Goal: Task Accomplishment & Management: Use online tool/utility

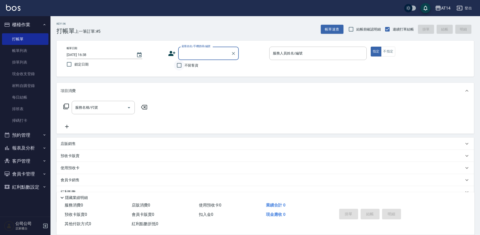
click at [180, 67] on input "不留客資" at bounding box center [179, 65] width 11 height 11
checkbox input "true"
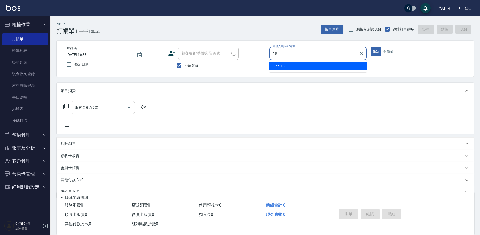
type input "Vna-18"
type button "true"
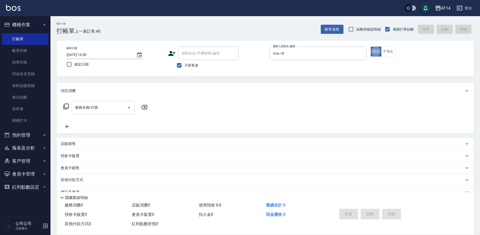
click at [117, 105] on input "服務名稱/代號" at bounding box center [99, 107] width 51 height 9
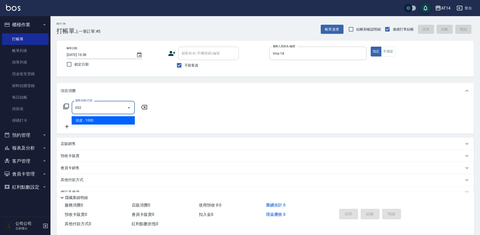
click at [107, 122] on span "頭皮 - 1000" at bounding box center [103, 120] width 63 height 8
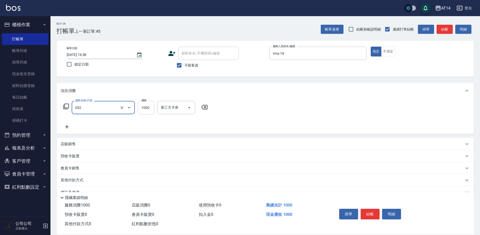
type input "頭皮(052)"
click at [143, 107] on input "1000" at bounding box center [146, 108] width 16 height 14
type input "900"
click at [447, 29] on button "結帳" at bounding box center [445, 29] width 16 height 9
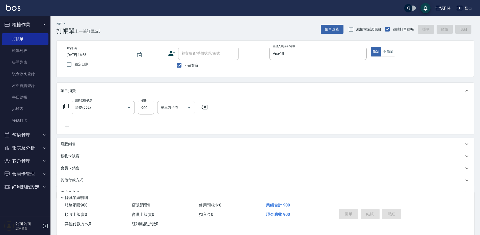
type input "2025/10/07 17:40"
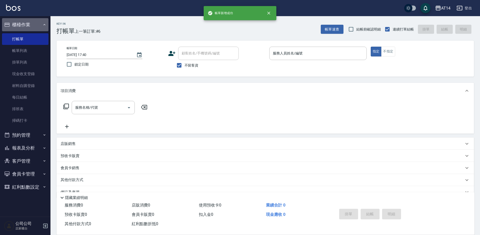
click at [43, 26] on icon "button" at bounding box center [44, 25] width 4 height 4
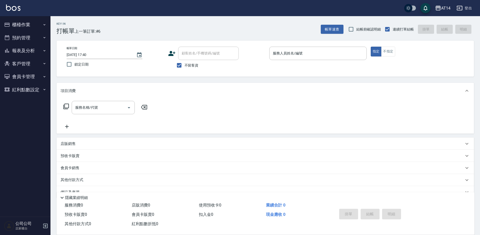
click at [35, 52] on button "報表及分析" at bounding box center [25, 50] width 46 height 13
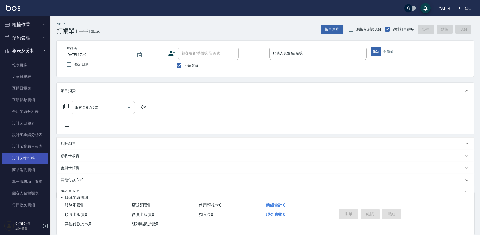
click at [33, 161] on link "設計師排行榜" at bounding box center [25, 159] width 46 height 12
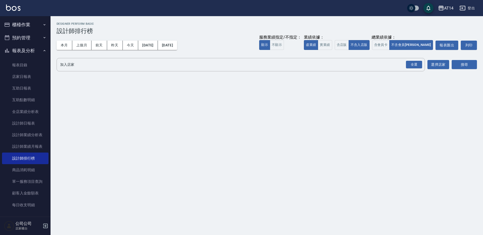
click at [33, 47] on button "報表及分析" at bounding box center [25, 50] width 46 height 13
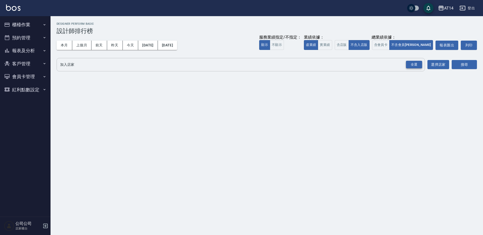
click at [411, 65] on div "全選" at bounding box center [414, 65] width 16 height 8
click at [476, 64] on button "搜尋" at bounding box center [464, 64] width 25 height 9
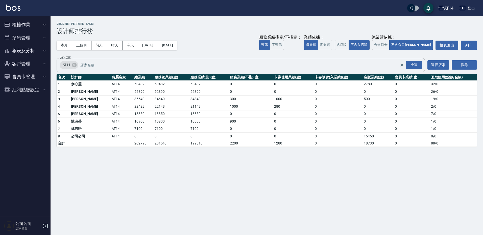
click at [35, 26] on button "櫃檯作業" at bounding box center [25, 24] width 46 height 13
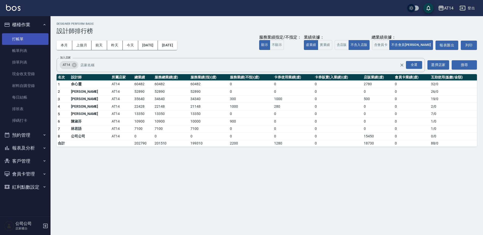
click at [23, 36] on link "打帳單" at bounding box center [25, 39] width 46 height 12
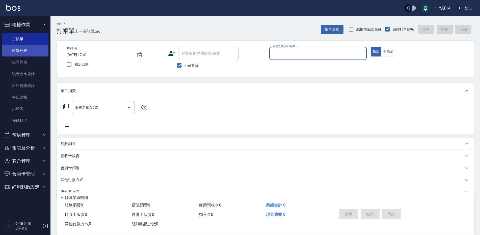
click at [24, 54] on link "帳單列表" at bounding box center [25, 51] width 46 height 12
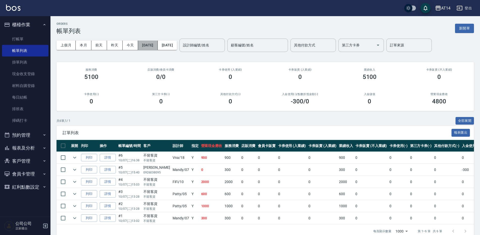
click at [158, 47] on button "[DATE]" at bounding box center [147, 45] width 19 height 9
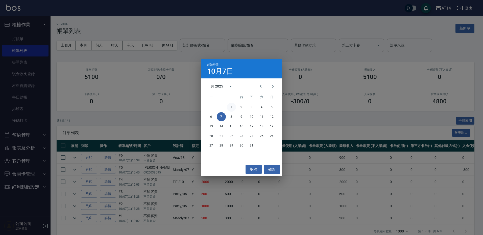
click at [231, 108] on button "1" at bounding box center [231, 107] width 9 height 9
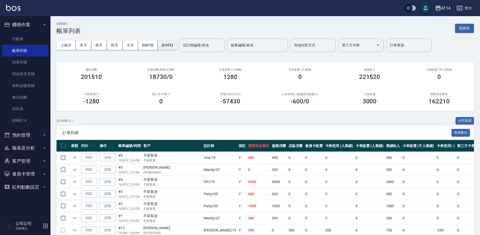
click at [177, 46] on button "[DATE]" at bounding box center [167, 45] width 19 height 9
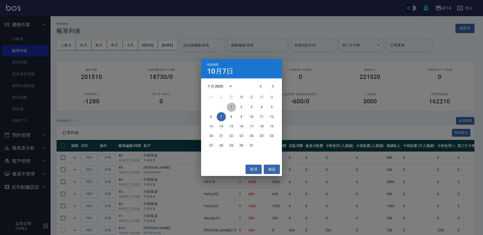
click at [228, 105] on button "1" at bounding box center [231, 107] width 9 height 9
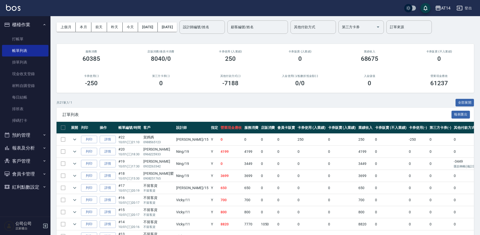
scroll to position [18, 0]
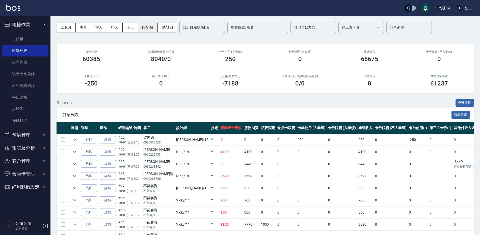
click at [158, 27] on button "[DATE]" at bounding box center [147, 27] width 19 height 9
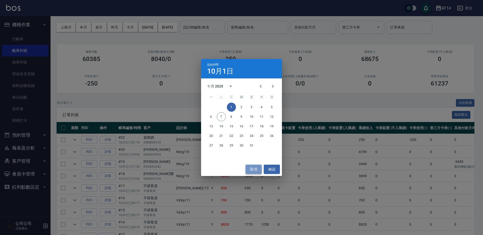
click at [256, 168] on button "取消" at bounding box center [254, 169] width 16 height 9
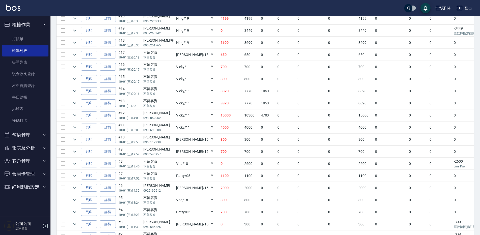
scroll to position [126, 0]
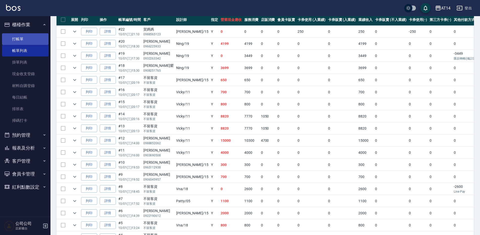
click at [20, 39] on link "打帳單" at bounding box center [25, 39] width 46 height 12
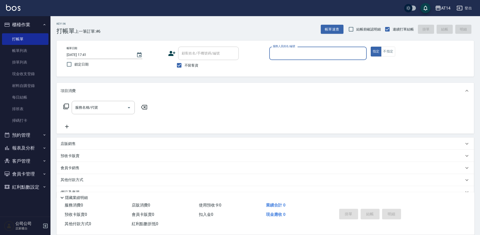
click at [25, 128] on ul "打帳單 帳單列表 掛單列表 現金收支登錄 材料自購登錄 每日結帳 排班表 掃碼打卡" at bounding box center [25, 80] width 46 height 98
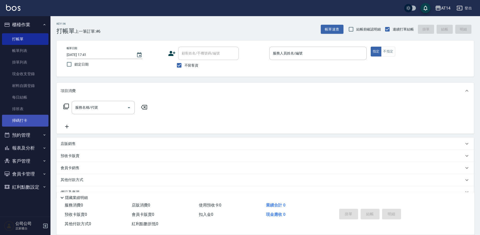
click at [26, 120] on link "掃碼打卡" at bounding box center [25, 121] width 46 height 12
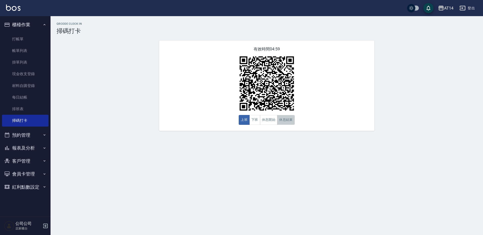
click at [283, 121] on button "休息結束" at bounding box center [286, 120] width 18 height 10
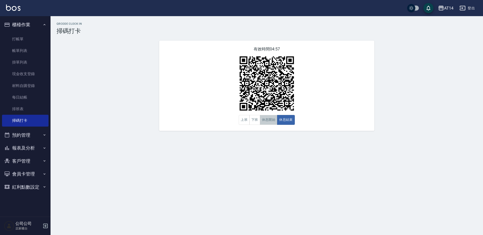
click at [264, 123] on button "休息開始" at bounding box center [269, 120] width 18 height 10
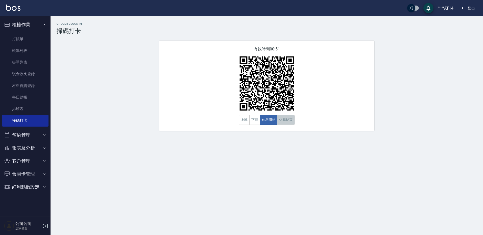
drag, startPoint x: 282, startPoint y: 118, endPoint x: 286, endPoint y: 125, distance: 8.5
click at [285, 115] on div "有效時間 00:51 上班 下班 休息開始 休息結束" at bounding box center [266, 86] width 215 height 90
click at [285, 125] on button "休息結束" at bounding box center [286, 120] width 18 height 10
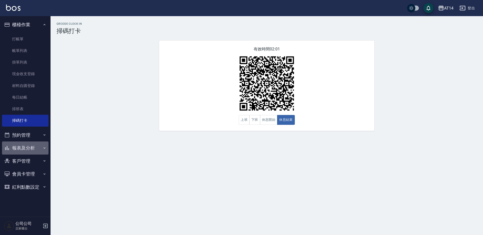
click at [34, 147] on button "報表及分析" at bounding box center [25, 148] width 46 height 13
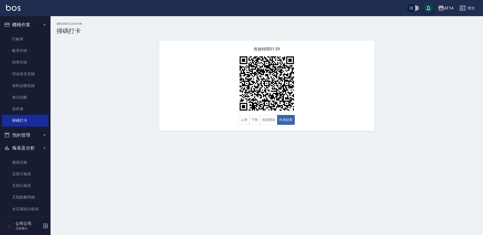
click at [33, 135] on button "預約管理" at bounding box center [25, 135] width 46 height 13
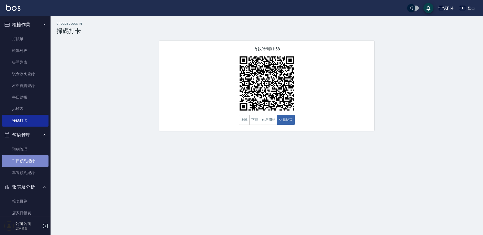
click at [36, 157] on link "單日預約紀錄" at bounding box center [25, 161] width 46 height 12
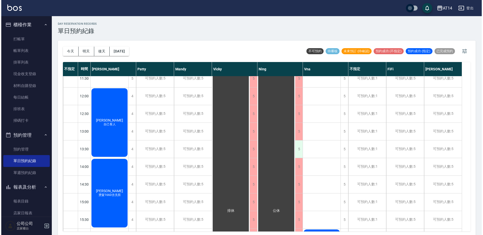
scroll to position [76, 0]
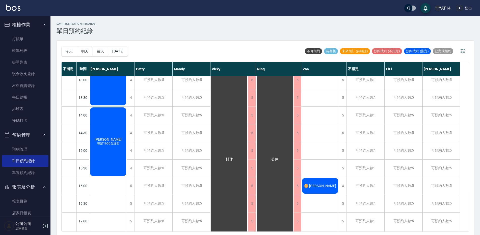
click at [322, 181] on div "♊ [PERSON_NAME]" at bounding box center [321, 186] width 38 height 17
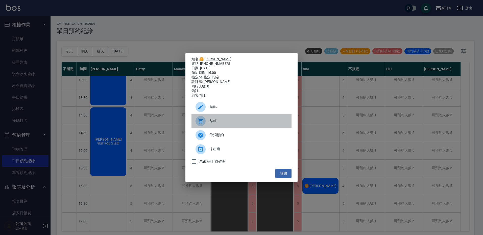
click at [222, 124] on span "結帳" at bounding box center [249, 120] width 78 height 5
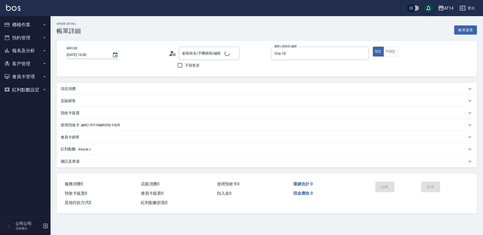
type input "[DATE] 16:00"
type input "Vna-18"
click at [69, 86] on p "項目消費" at bounding box center [68, 88] width 15 height 5
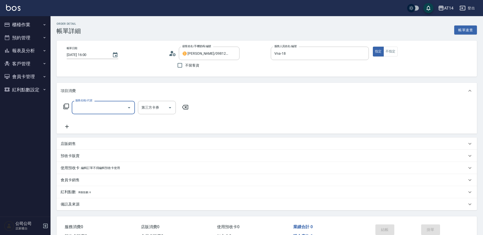
type input "♊ [PERSON_NAME]/0981221071/"
click at [99, 110] on input "服務名稱/代號" at bounding box center [99, 107] width 51 height 9
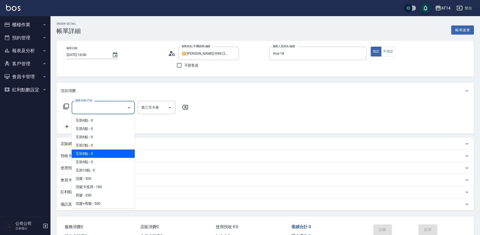
scroll to position [25, 0]
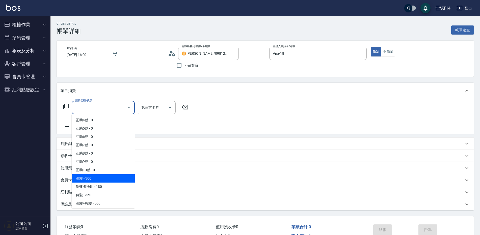
click at [99, 176] on span "洗髮 - 300" at bounding box center [103, 179] width 63 height 8
type input "1"
type input "洗髮(011)"
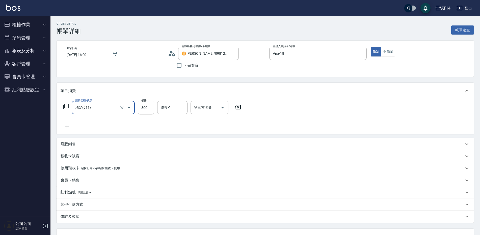
click at [150, 110] on input "300" at bounding box center [146, 108] width 16 height 14
type input "5"
type input "0"
type input "500"
type input "1"
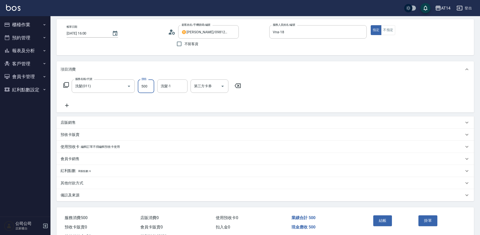
scroll to position [42, 0]
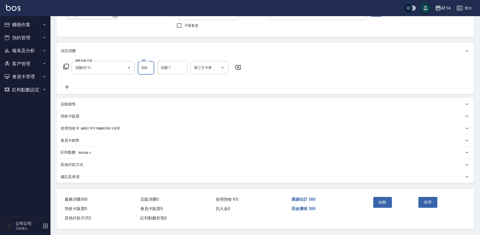
type input "500"
click at [102, 175] on div "備註及來源" at bounding box center [263, 177] width 404 height 5
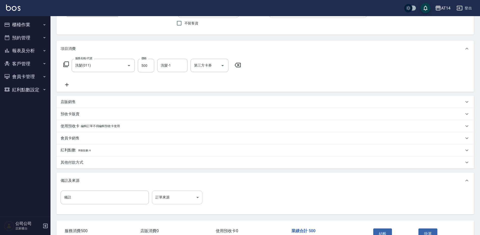
click at [194, 200] on body "AT14 登出 櫃檯作業 打帳單 帳單列表 掛單列表 現金收支登錄 材料自購登錄 每日結帳 排班表 掃碼打卡 預約管理 預約管理 單日預約紀錄 單週預約紀錄 …" at bounding box center [240, 112] width 480 height 309
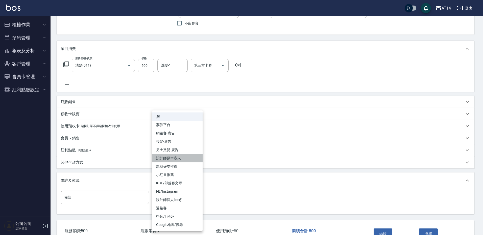
click at [184, 156] on li "設計師原本客人" at bounding box center [177, 158] width 51 height 8
type input "設計師原本客人"
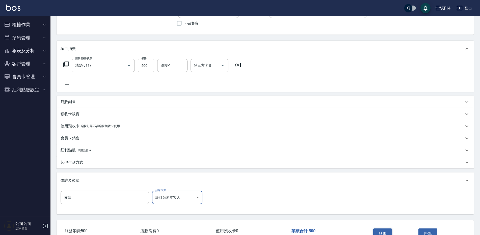
click at [380, 231] on button "結帳" at bounding box center [383, 234] width 19 height 11
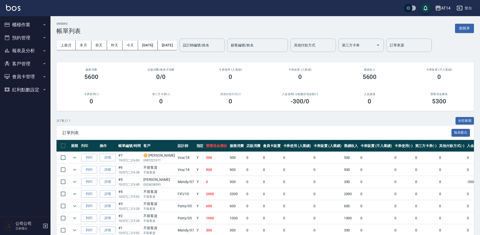
click at [36, 52] on button "報表及分析" at bounding box center [25, 50] width 46 height 13
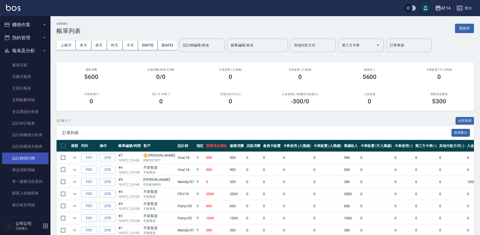
click at [39, 158] on link "設計師排行榜" at bounding box center [25, 159] width 46 height 12
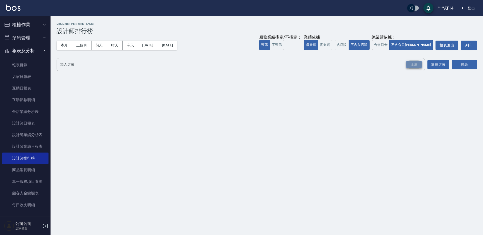
click at [408, 62] on div "全選" at bounding box center [414, 65] width 16 height 8
click at [462, 62] on button "搜尋" at bounding box center [464, 64] width 25 height 9
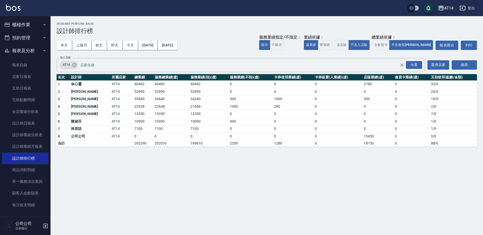
click at [31, 47] on button "報表及分析" at bounding box center [25, 50] width 46 height 13
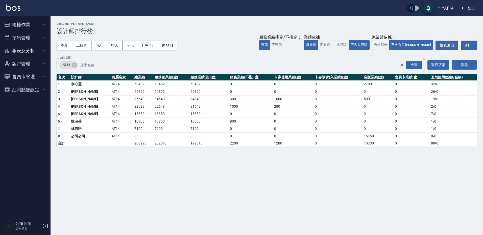
click at [33, 23] on button "櫃檯作業" at bounding box center [25, 24] width 46 height 13
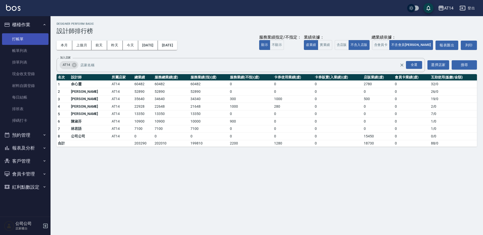
click at [31, 39] on link "打帳單" at bounding box center [25, 39] width 46 height 12
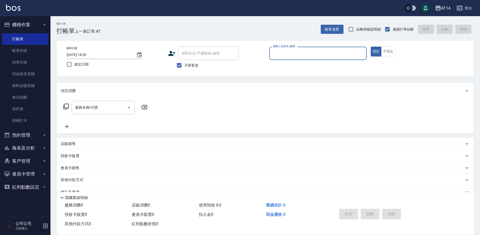
click at [297, 55] on input "服務人員姓名/編號" at bounding box center [318, 53] width 93 height 9
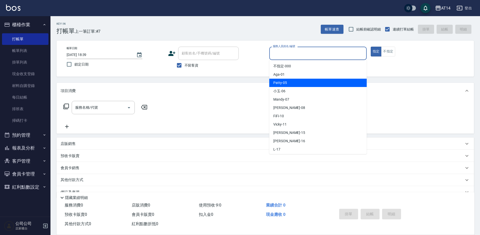
click at [281, 86] on div "Patty -05" at bounding box center [319, 83] width 98 height 8
type input "Patty-05"
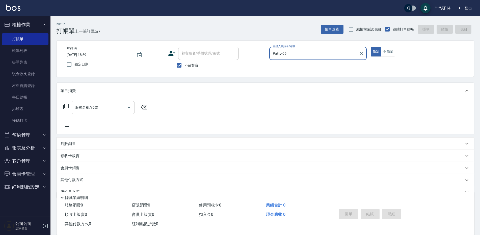
click at [105, 105] on input "服務名稱/代號" at bounding box center [99, 107] width 51 height 9
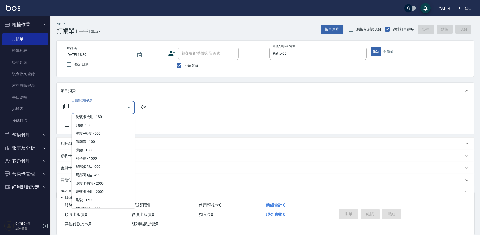
scroll to position [101, 0]
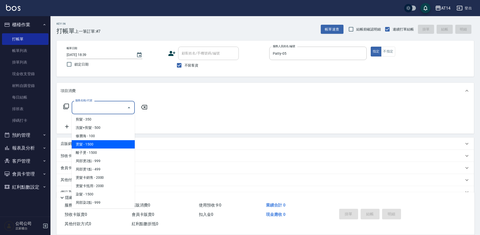
click at [88, 145] on span "燙髮 - 1500" at bounding box center [103, 144] width 63 height 8
type input "燙髮(031)"
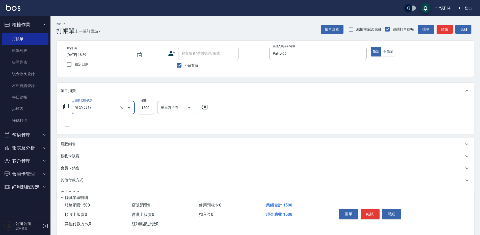
click at [144, 108] on input "1500" at bounding box center [146, 108] width 16 height 14
type input "1800"
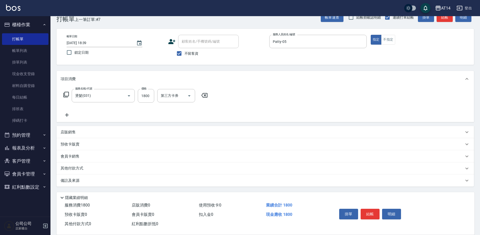
click at [76, 168] on p "其他付款方式" at bounding box center [73, 169] width 25 height 6
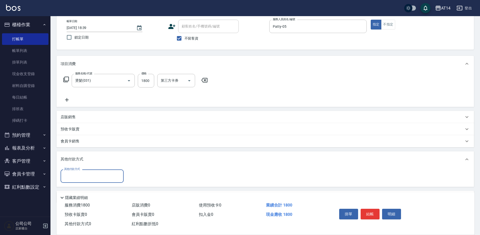
scroll to position [43, 0]
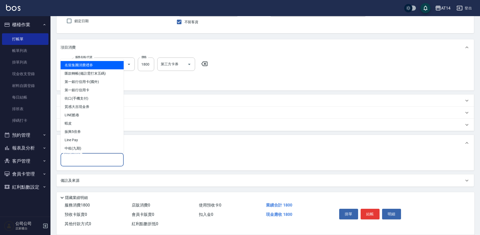
click at [86, 159] on input "其他付款方式" at bounding box center [92, 160] width 59 height 9
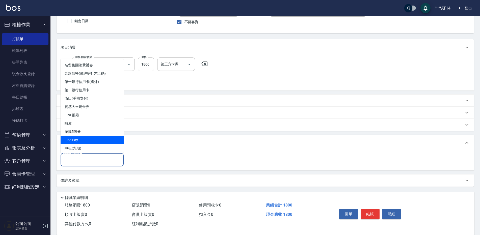
click at [80, 138] on span "Line Pay" at bounding box center [92, 140] width 63 height 8
type input "Line Pay"
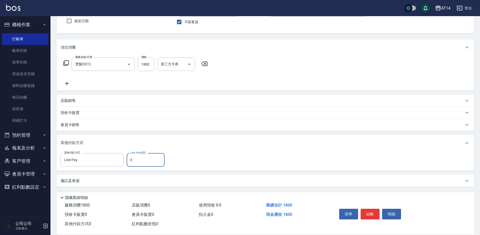
drag, startPoint x: 135, startPoint y: 163, endPoint x: 128, endPoint y: 164, distance: 6.8
click at [128, 164] on input "0" at bounding box center [146, 160] width 38 height 14
type input "1800"
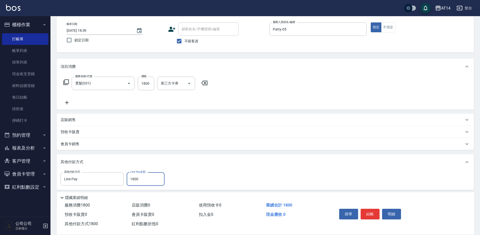
scroll to position [0, 0]
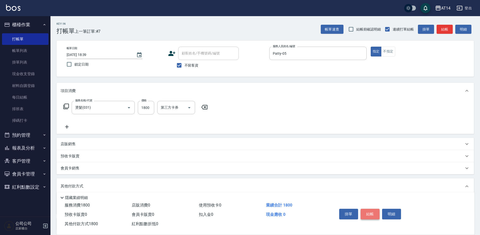
click at [373, 214] on button "結帳" at bounding box center [370, 214] width 19 height 11
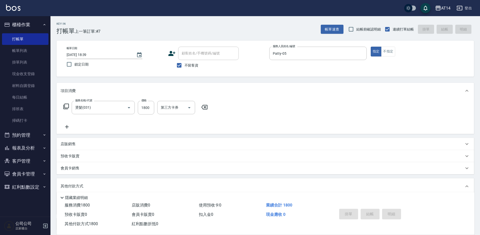
type input "2025/10/07 19:08"
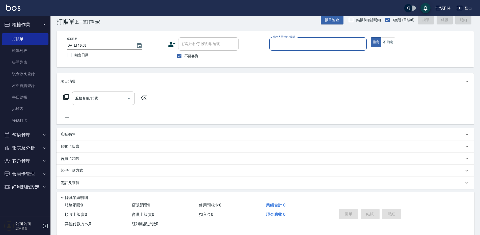
scroll to position [12, 0]
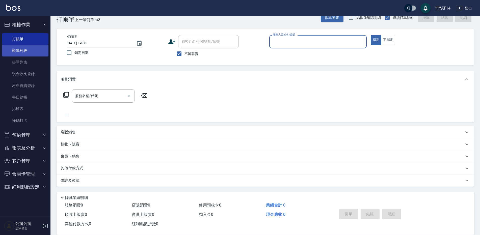
click at [22, 50] on link "帳單列表" at bounding box center [25, 51] width 46 height 12
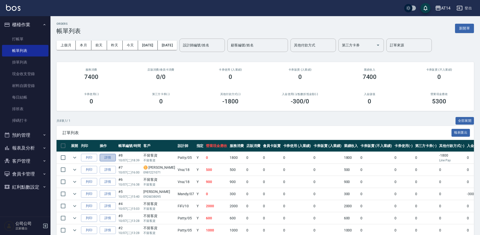
click at [112, 156] on link "詳情" at bounding box center [108, 158] width 16 height 8
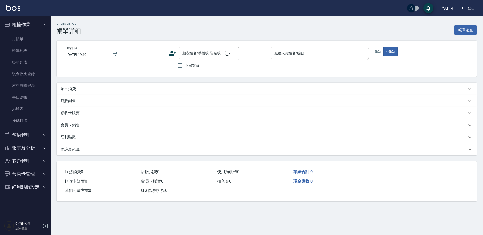
type input "2025/10/07 18:39"
checkbox input "true"
type input "Patty-05"
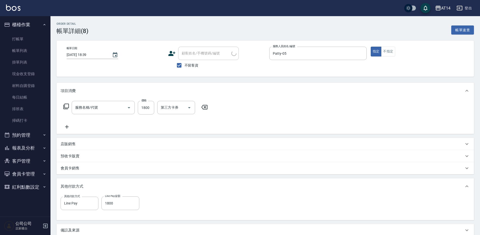
type input "燙髮(031)"
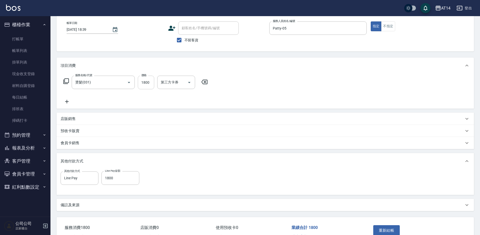
click at [150, 83] on input "1800" at bounding box center [146, 83] width 16 height 14
type input "2"
type input "0"
type input "2360"
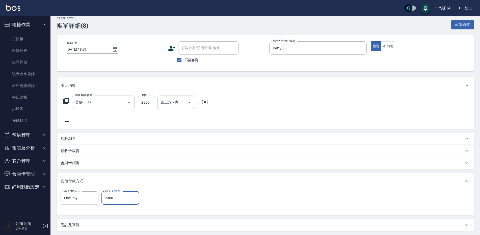
scroll to position [56, 0]
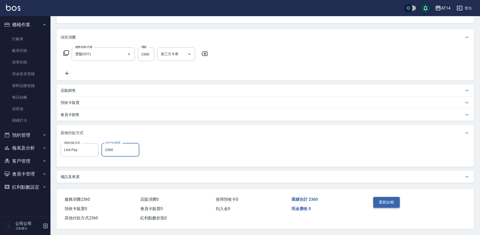
type input "2360"
click at [386, 200] on button "重新結帳" at bounding box center [387, 202] width 27 height 11
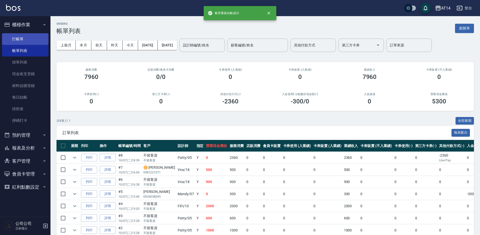
click at [24, 41] on link "打帳單" at bounding box center [25, 39] width 46 height 12
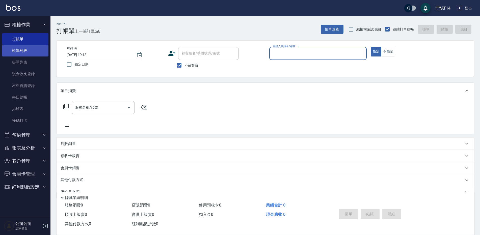
click at [18, 48] on link "帳單列表" at bounding box center [25, 51] width 46 height 12
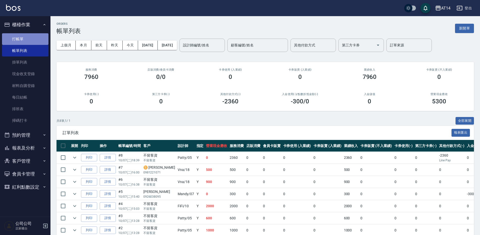
click at [19, 39] on link "打帳單" at bounding box center [25, 39] width 46 height 12
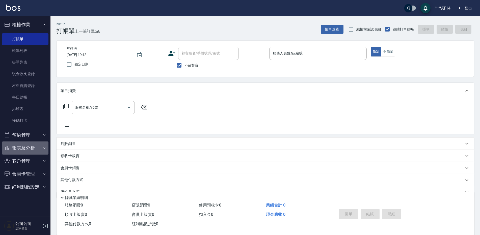
click at [19, 151] on button "報表及分析" at bounding box center [25, 148] width 46 height 13
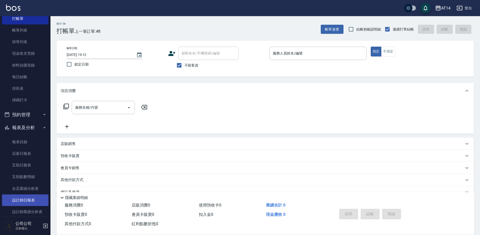
scroll to position [51, 0]
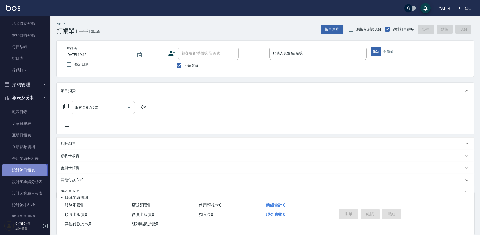
click at [23, 171] on link "設計師日報表" at bounding box center [25, 171] width 46 height 12
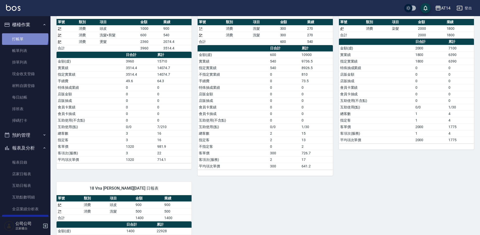
click at [25, 37] on link "打帳單" at bounding box center [25, 39] width 46 height 12
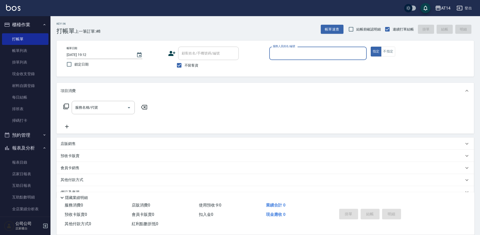
click at [194, 62] on label "不留客資" at bounding box center [186, 65] width 25 height 11
click at [185, 62] on input "不留客資" at bounding box center [179, 65] width 11 height 11
checkbox input "false"
click at [210, 56] on input "顧客姓名/手機號碼/編號" at bounding box center [205, 53] width 49 height 9
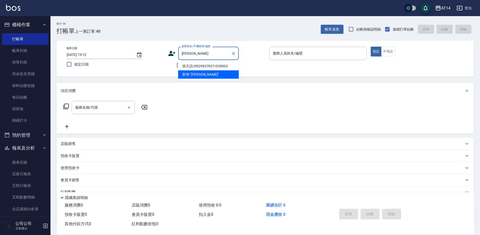
click at [203, 68] on li "張天語/0929937937/038963" at bounding box center [208, 66] width 61 height 8
type input "張天語/0929937937/038963"
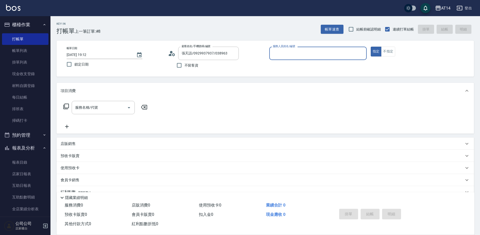
drag, startPoint x: 281, startPoint y: 55, endPoint x: 287, endPoint y: 49, distance: 8.8
click at [283, 53] on input "服務人員姓名/編號" at bounding box center [318, 53] width 93 height 9
type input "Dora-15"
type button "true"
type input "022"
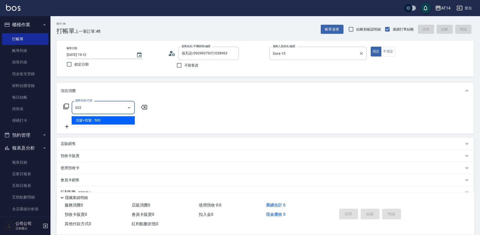
type input "1"
type input "洗髮+剪髮(022)"
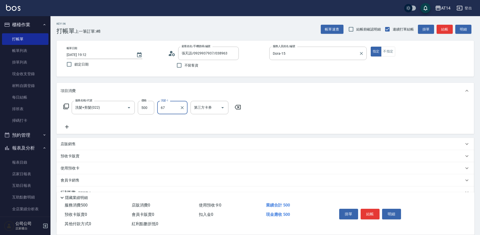
type input "趙苡晴-67"
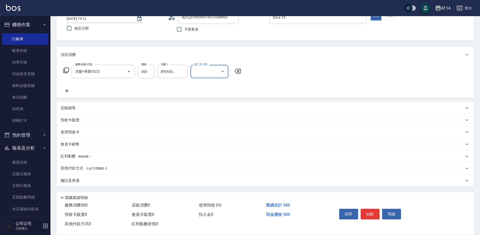
click at [121, 183] on div "備註及來源" at bounding box center [263, 180] width 404 height 5
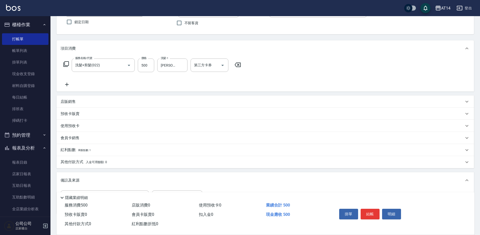
scroll to position [69, 0]
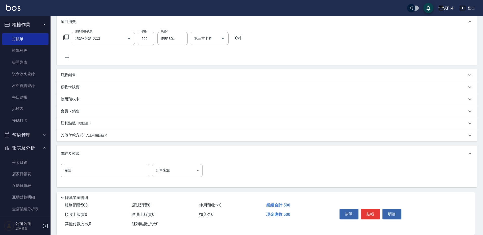
click at [169, 172] on body "AT14 登出 櫃檯作業 打帳單 帳單列表 掛單列表 現金收支登錄 材料自購登錄 每日結帳 排班表 掃碼打卡 預約管理 預約管理 單日預約紀錄 單週預約紀錄 …" at bounding box center [241, 83] width 483 height 305
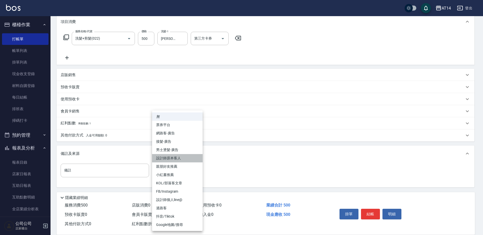
click at [193, 155] on li "設計師原本客人" at bounding box center [177, 158] width 51 height 8
type input "設計師原本客人"
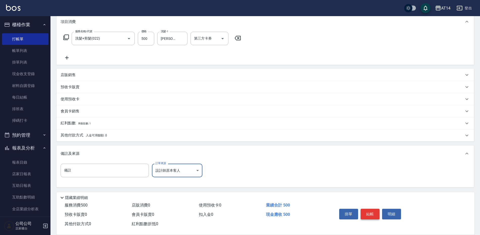
click at [372, 213] on button "結帳" at bounding box center [370, 214] width 19 height 11
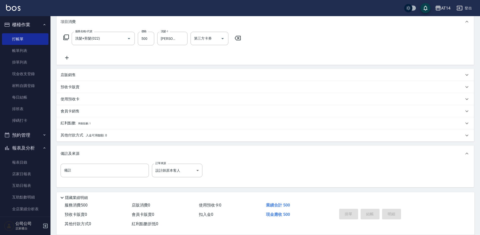
type input "2025/10/07 19:21"
type input "0"
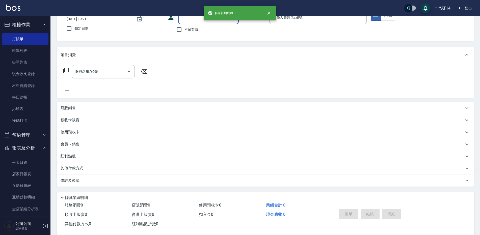
scroll to position [0, 0]
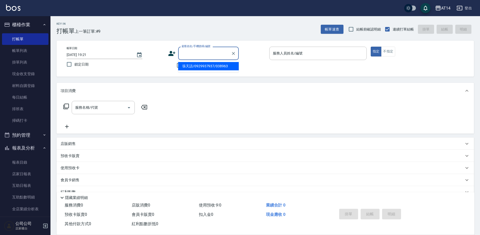
click at [203, 55] on input "顧客姓名/手機號碼/編號" at bounding box center [205, 53] width 49 height 9
drag, startPoint x: 245, startPoint y: 38, endPoint x: 241, endPoint y: 65, distance: 27.7
click at [244, 39] on div "Key In 打帳單 上一筆訂單:#9 帳單速查 結帳前確認明細 連續打單結帳 掛單 結帳 明細 帳單日期 2025/10/07 19:21 鎖定日期 顧客姓…" at bounding box center [266, 143] width 430 height 255
click at [189, 65] on span "不留客資" at bounding box center [192, 65] width 14 height 5
click at [185, 65] on input "不留客資" at bounding box center [179, 65] width 11 height 11
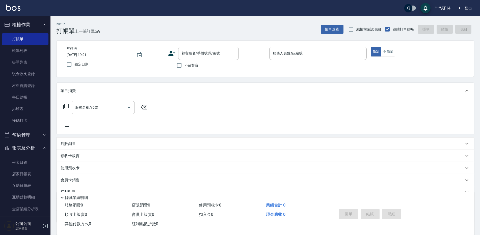
checkbox input "true"
click at [306, 60] on div "服務人員姓名/編號" at bounding box center [319, 53] width 98 height 13
type input "Dora-15"
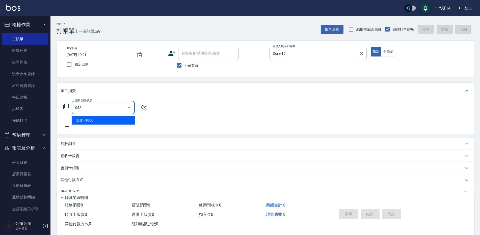
type input "頭皮(052)"
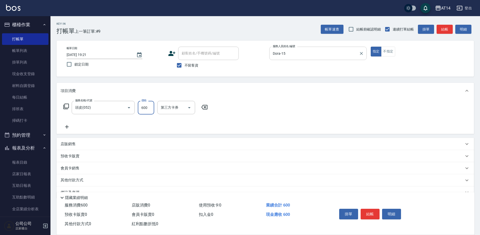
type input "600"
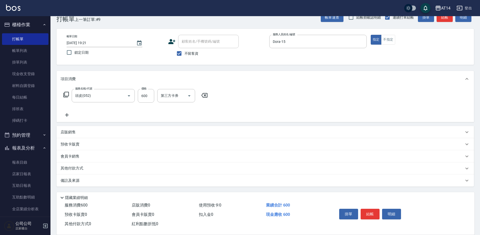
click at [172, 179] on div "備註及來源" at bounding box center [263, 180] width 404 height 5
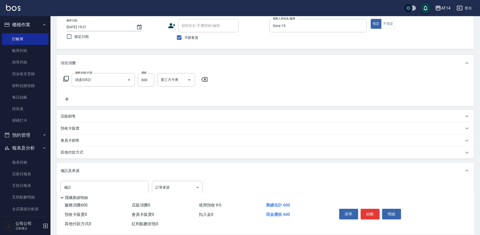
scroll to position [46, 0]
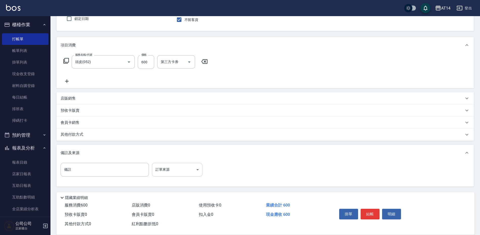
click at [193, 175] on body "AT14 登出 櫃檯作業 打帳單 帳單列表 掛單列表 現金收支登錄 材料自購登錄 每日結帳 排班表 掃碼打卡 預約管理 預約管理 單日預約紀錄 單週預約紀錄 …" at bounding box center [240, 94] width 480 height 281
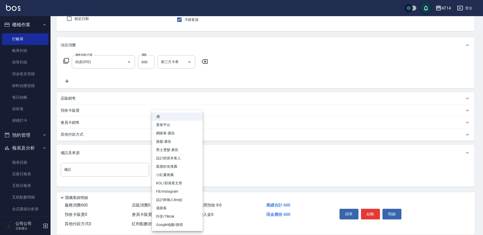
click at [189, 159] on li "設計師原本客人" at bounding box center [177, 158] width 51 height 8
type input "設計師原本客人"
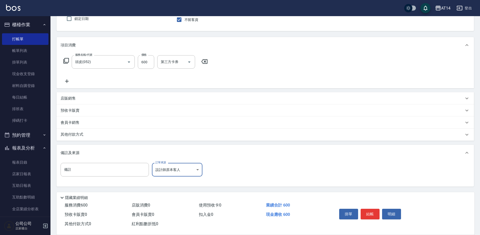
click at [371, 213] on button "結帳" at bounding box center [370, 214] width 19 height 11
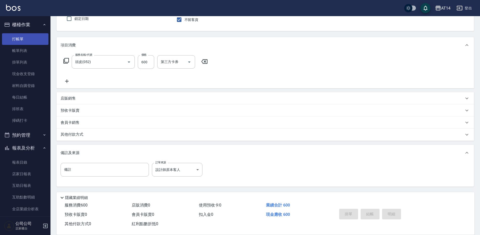
type input "2025/10/07 19:34"
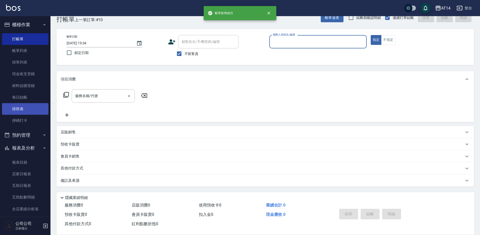
scroll to position [12, 0]
click at [30, 133] on button "預約管理" at bounding box center [25, 135] width 46 height 13
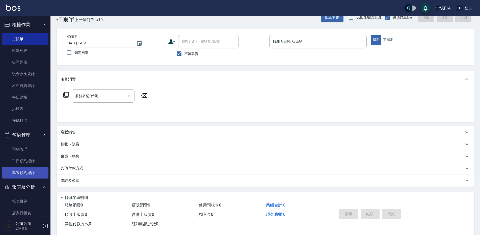
click at [30, 176] on link "單週預約紀錄" at bounding box center [25, 173] width 46 height 12
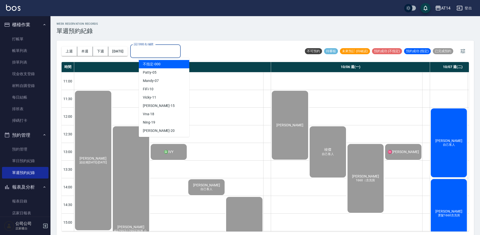
click at [170, 48] on input "設計師姓名/編號" at bounding box center [156, 51] width 46 height 9
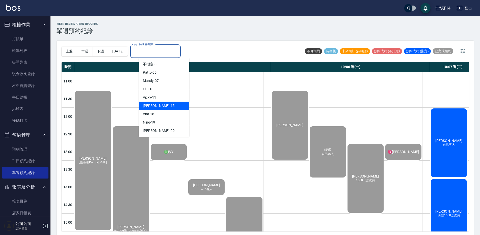
click at [156, 105] on div "Dora -15" at bounding box center [164, 106] width 51 height 8
type input "Dora-15"
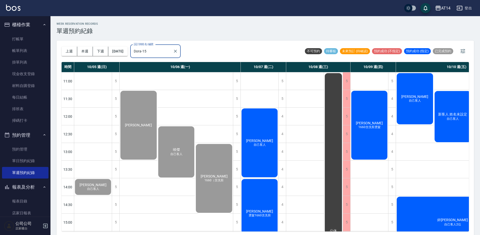
click at [268, 137] on div "廖翊佐 自己客人" at bounding box center [260, 143] width 38 height 70
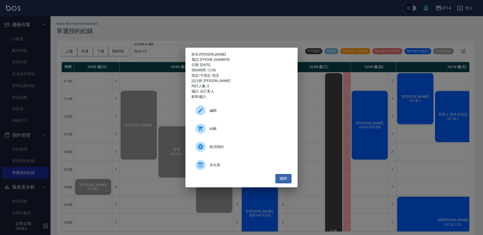
click at [231, 131] on span "結帳" at bounding box center [249, 128] width 78 height 5
click at [181, 25] on div "姓名: 廖翊佐 電話: 0952988879 日期: 2025/10/07 預約時間: 12:00 指定/不指定: 指定 設計師: Dora 同行人數: 0 …" at bounding box center [241, 117] width 483 height 235
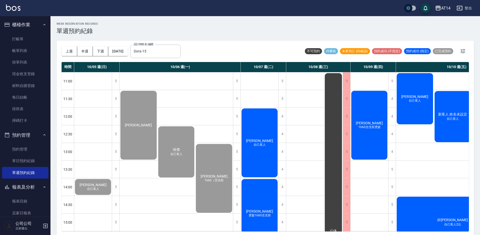
click at [262, 197] on div "黃宇軒 燙髮1660含洗剪" at bounding box center [260, 214] width 38 height 70
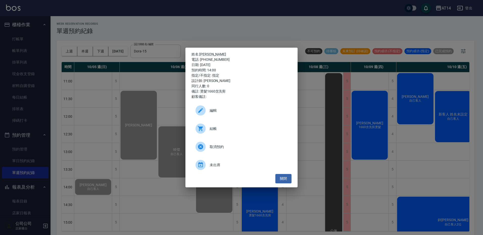
click at [230, 125] on div "結帳" at bounding box center [241, 129] width 100 height 14
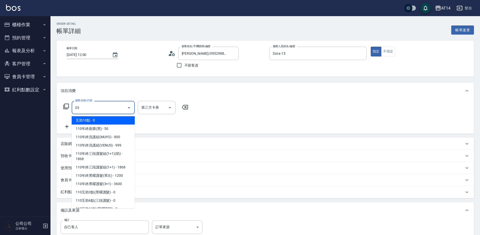
type input "031"
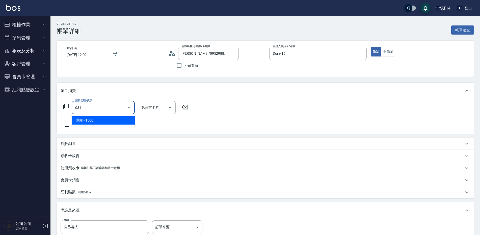
type input "3"
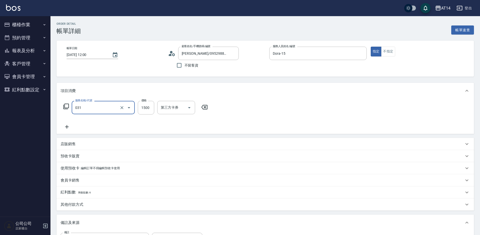
type input "燙髮(031)"
type input "2"
type input "0"
type input "299"
type input "1"
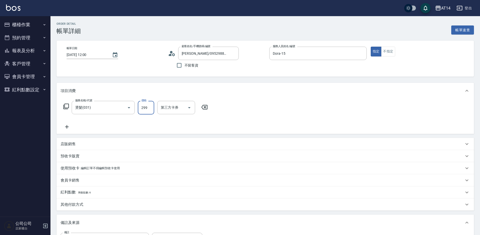
type input "2999"
type input "6"
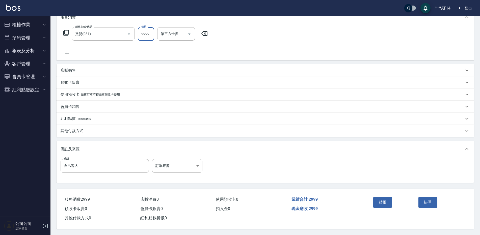
scroll to position [76, 0]
type input "2999"
click at [183, 169] on body "AT14 登出 櫃檯作業 打帳單 帳單列表 掛單列表 現金收支登錄 材料自購登錄 每日結帳 排班表 掃碼打卡 預約管理 預約管理 單日預約紀錄 單週預約紀錄 …" at bounding box center [240, 80] width 480 height 309
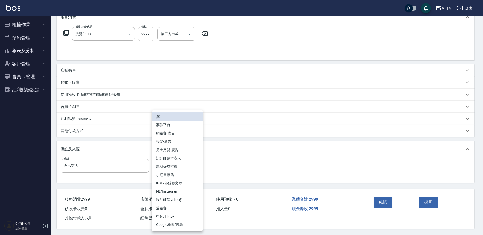
click at [168, 158] on li "設計師原本客人" at bounding box center [177, 158] width 51 height 8
type input "設計師原本客人"
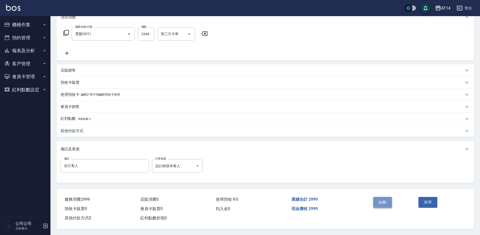
drag, startPoint x: 382, startPoint y: 203, endPoint x: 378, endPoint y: 204, distance: 3.8
click at [381, 204] on button "結帳" at bounding box center [383, 202] width 19 height 11
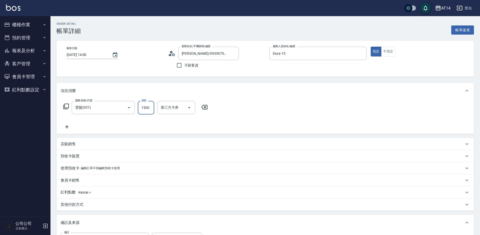
type input "2"
type input "0"
type input "2360"
type input "5"
type input "2360"
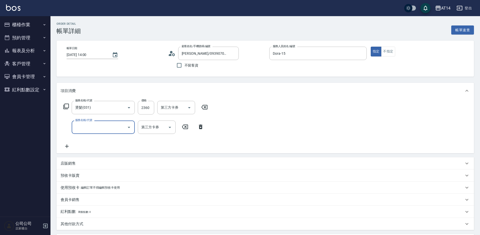
click at [81, 126] on input "服務名稱/代號" at bounding box center [99, 127] width 51 height 9
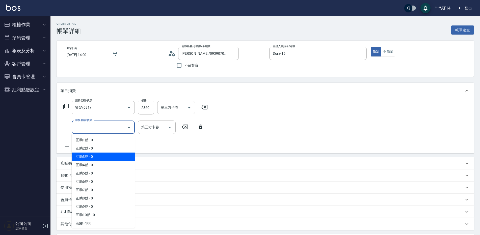
click at [89, 159] on span "互助3點 - 0" at bounding box center [103, 157] width 63 height 8
type input "互助3點(003)"
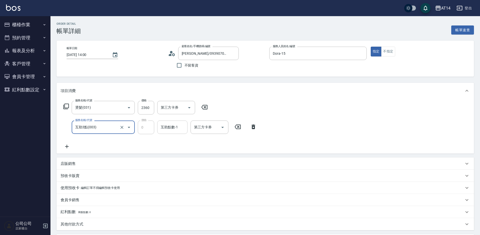
click at [163, 131] on input "互助點數-1" at bounding box center [173, 127] width 26 height 9
type input "[PERSON_NAME]-67"
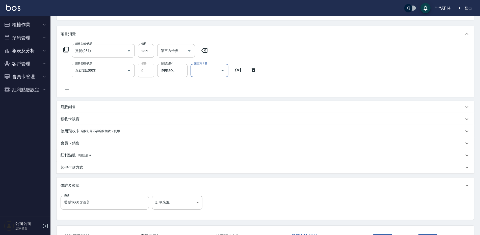
scroll to position [96, 0]
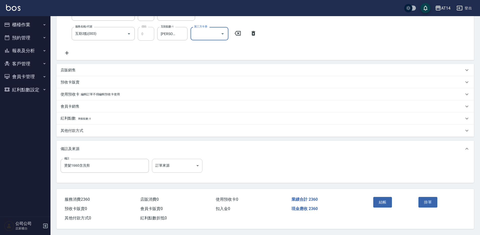
click at [171, 170] on body "AT14 登出 櫃檯作業 打帳單 帳單列表 掛單列表 現金收支登錄 材料自購登錄 每日結帳 排班表 掃碼打卡 預約管理 預約管理 單日預約紀錄 單週預約紀錄 …" at bounding box center [240, 70] width 480 height 329
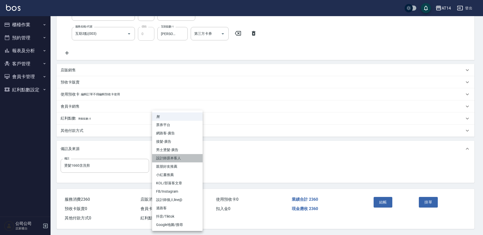
click at [174, 161] on li "設計師原本客人" at bounding box center [177, 158] width 51 height 8
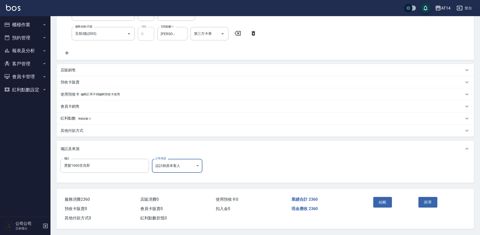
click at [175, 161] on body "AT14 登出 櫃檯作業 打帳單 帳單列表 掛單列表 現金收支登錄 材料自購登錄 每日結帳 排班表 掃碼打卡 預約管理 預約管理 單日預約紀錄 單週預約紀錄 …" at bounding box center [240, 70] width 480 height 329
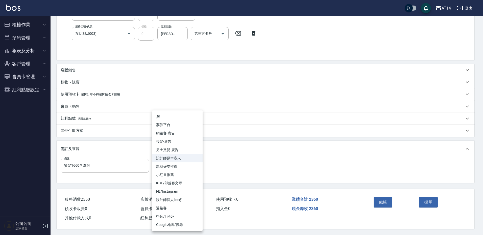
click at [180, 149] on li "男士燙髮-廣告" at bounding box center [177, 150] width 51 height 8
type input "男士燙髮-廣告"
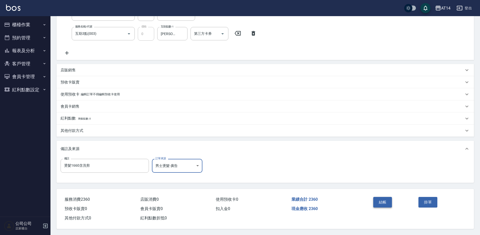
click at [391, 204] on button "結帳" at bounding box center [383, 202] width 19 height 11
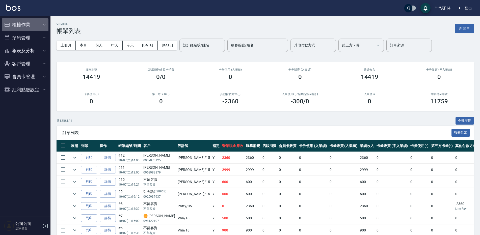
click at [21, 20] on button "櫃檯作業" at bounding box center [25, 24] width 46 height 13
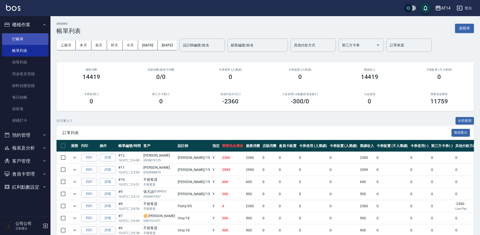
click at [31, 43] on link "打帳單" at bounding box center [25, 39] width 46 height 12
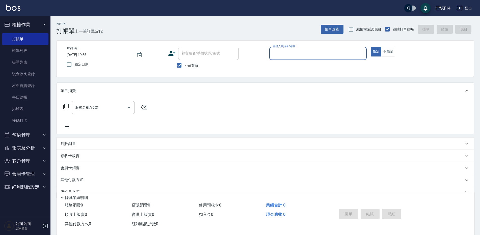
click at [309, 47] on div "服務人員姓名/編號" at bounding box center [319, 53] width 98 height 13
type input "Dora-15"
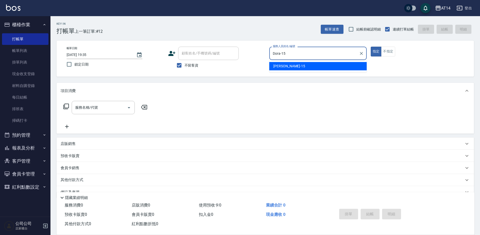
type button "true"
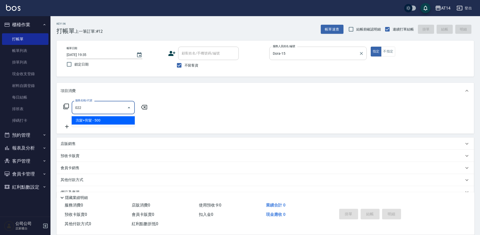
type input "洗髮+剪髮(022)"
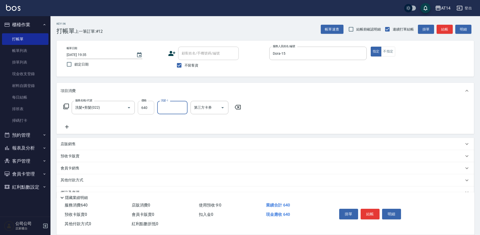
click at [145, 108] on input "640" at bounding box center [146, 108] width 16 height 14
type input "650"
type input "趙苡晴-67"
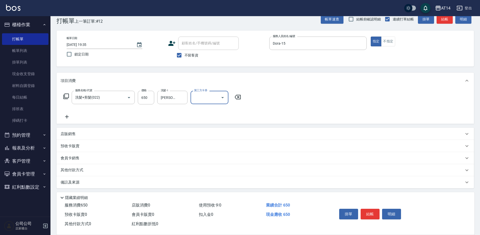
scroll to position [12, 0]
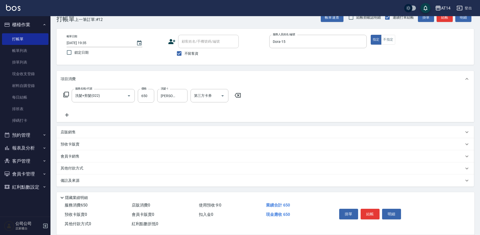
click at [158, 172] on div "項目消費 服務名稱/代號 洗髮+剪髮(022) 服務名稱/代號 價格 650 價格 洗髮-1 趙苡晴-67 洗髮-1 第三方卡券 第三方卡券 店販銷售 服務人…" at bounding box center [266, 129] width 418 height 116
click at [159, 180] on div "備註及來源" at bounding box center [263, 180] width 404 height 5
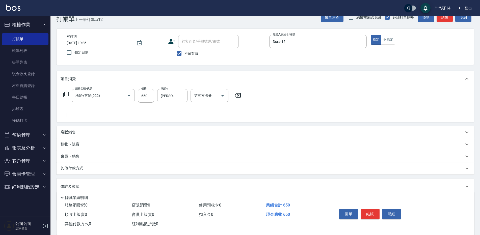
scroll to position [41, 0]
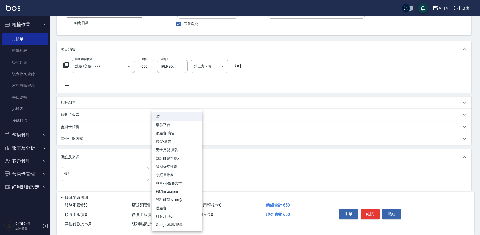
drag, startPoint x: 169, startPoint y: 179, endPoint x: 171, endPoint y: 176, distance: 3.1
click at [171, 177] on body "AT14 登出 櫃檯作業 打帳單 帳單列表 掛單列表 現金收支登錄 材料自購登錄 每日結帳 排班表 掃碼打卡 預約管理 預約管理 單日預約紀錄 單週預約紀錄 …" at bounding box center [240, 99] width 480 height 281
drag, startPoint x: 179, startPoint y: 157, endPoint x: 217, endPoint y: 165, distance: 38.6
click at [180, 157] on li "設計師原本客人" at bounding box center [177, 158] width 51 height 8
type input "設計師原本客人"
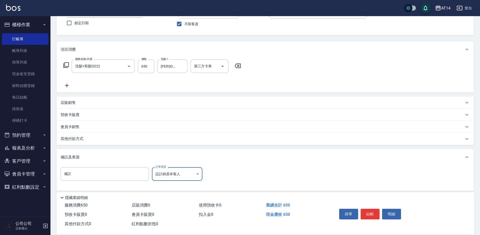
click at [376, 209] on button "結帳" at bounding box center [370, 214] width 19 height 11
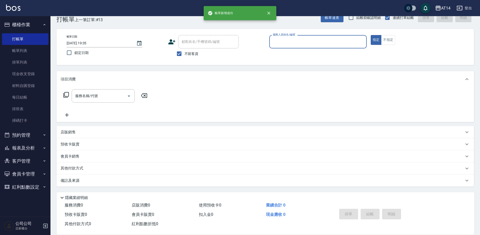
scroll to position [12, 0]
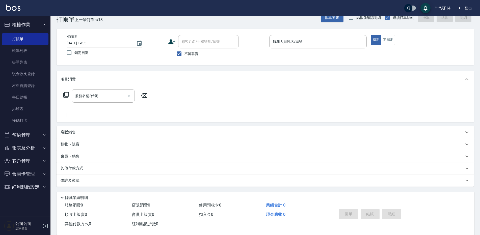
click at [37, 154] on ul "櫃檯作業 打帳單 帳單列表 掛單列表 現金收支登錄 材料自購登錄 每日結帳 排班表 掃碼打卡 預約管理 預約管理 單日預約紀錄 單週預約紀錄 報表及分析 報表…" at bounding box center [25, 106] width 46 height 180
click at [32, 143] on button "報表及分析" at bounding box center [25, 148] width 46 height 13
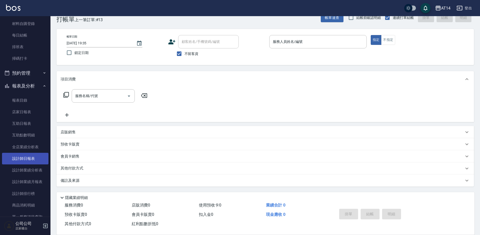
scroll to position [76, 0]
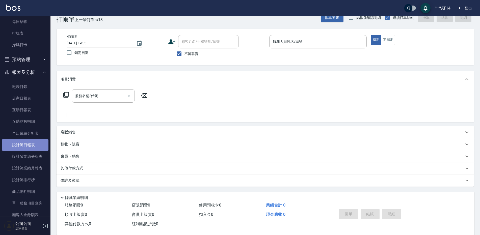
click at [29, 147] on link "設計師日報表" at bounding box center [25, 145] width 46 height 12
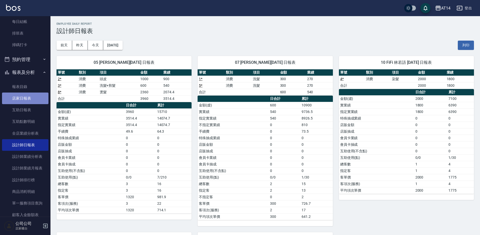
click at [29, 100] on link "店家日報表" at bounding box center [25, 99] width 46 height 12
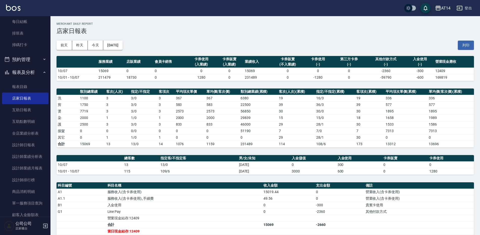
scroll to position [25, 0]
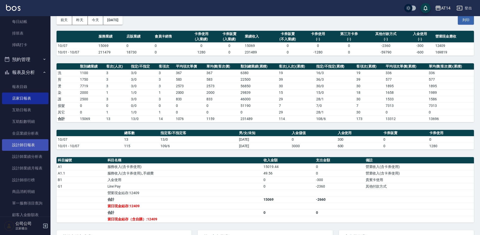
click at [33, 146] on link "設計師日報表" at bounding box center [25, 145] width 46 height 12
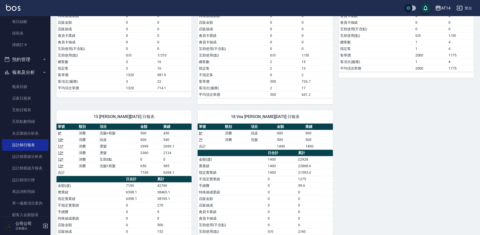
scroll to position [126, 0]
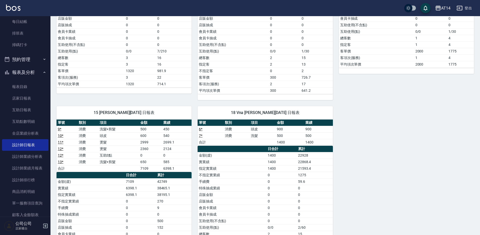
click at [60, 141] on link "11 *" at bounding box center [61, 142] width 6 height 4
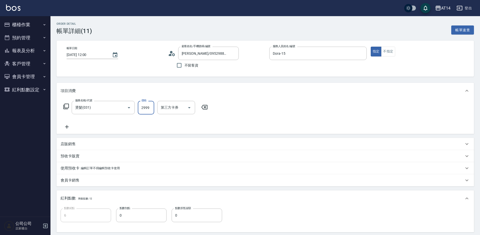
type input "3"
type input "0"
type input "300"
type input "1"
type input "3000"
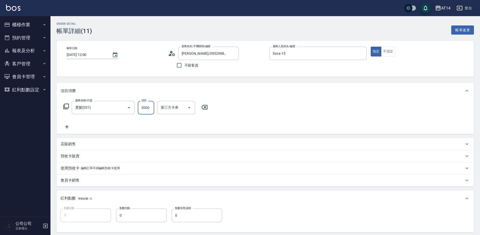
type input "6"
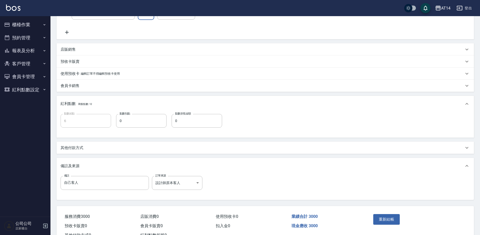
scroll to position [114, 0]
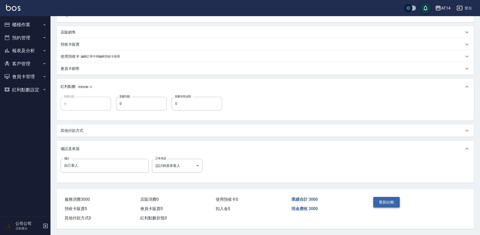
type input "3000"
click at [388, 201] on button "重新結帳" at bounding box center [387, 202] width 27 height 11
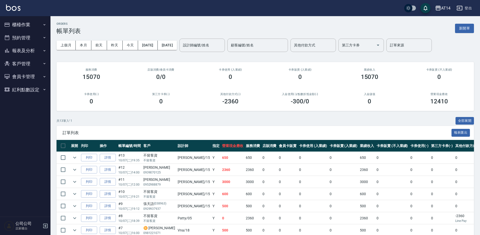
click at [44, 51] on icon "button" at bounding box center [44, 50] width 2 height 1
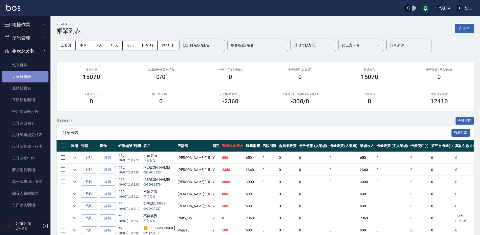
click at [32, 78] on link "店家日報表" at bounding box center [25, 77] width 46 height 12
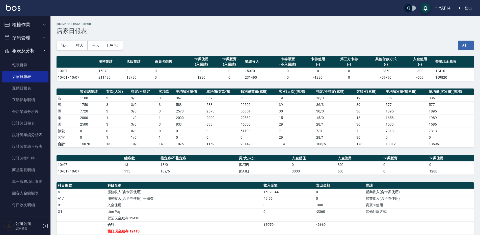
click at [155, 35] on div "[DATE] [DATE] [DATE] [DATE] 列印" at bounding box center [266, 45] width 418 height 21
drag, startPoint x: 29, startPoint y: 24, endPoint x: 31, endPoint y: 29, distance: 5.2
click at [29, 24] on button "櫃檯作業" at bounding box center [25, 24] width 46 height 13
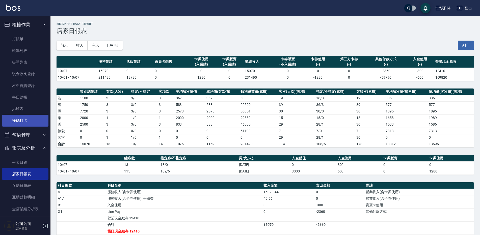
click at [27, 122] on link "掃碼打卡" at bounding box center [25, 121] width 46 height 12
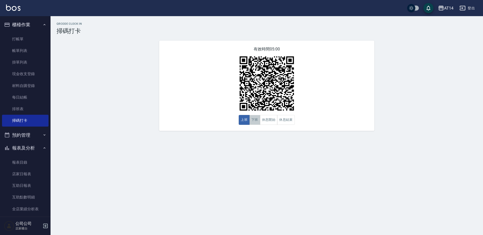
click at [253, 120] on button "下班" at bounding box center [254, 120] width 11 height 10
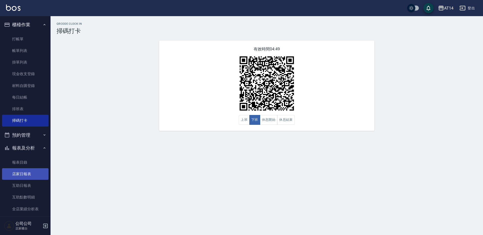
click at [31, 170] on link "店家日報表" at bounding box center [25, 175] width 46 height 12
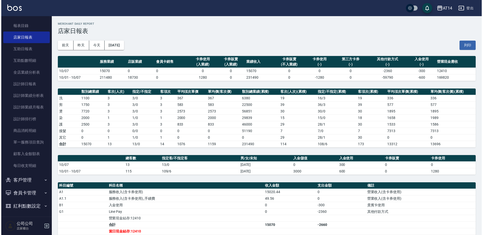
scroll to position [137, 0]
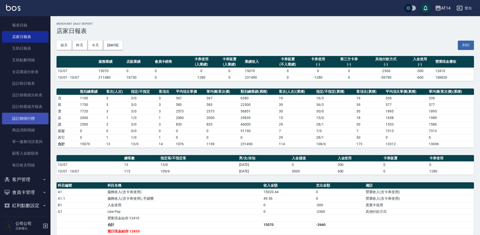
click at [31, 117] on link "設計師排行榜" at bounding box center [25, 119] width 46 height 12
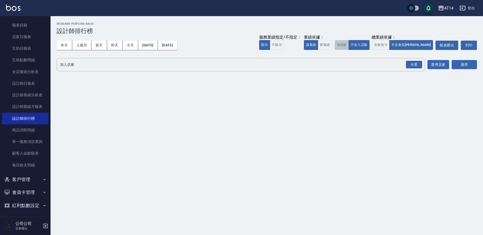
click at [349, 48] on button "含店販" at bounding box center [342, 45] width 14 height 10
drag, startPoint x: 346, startPoint y: 46, endPoint x: 365, endPoint y: 49, distance: 19.1
click at [332, 46] on button "實業績" at bounding box center [325, 45] width 14 height 10
click at [390, 45] on button "含會員卡" at bounding box center [381, 45] width 18 height 10
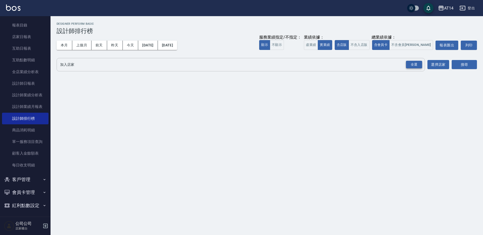
drag, startPoint x: 410, startPoint y: 62, endPoint x: 407, endPoint y: 64, distance: 3.6
click at [410, 62] on div "全選" at bounding box center [414, 65] width 16 height 8
click at [456, 63] on button "搜尋" at bounding box center [464, 64] width 25 height 9
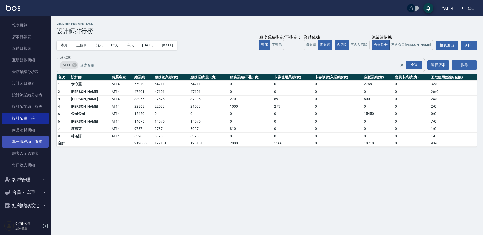
click at [25, 140] on link "單一服務項目查詢" at bounding box center [25, 142] width 46 height 12
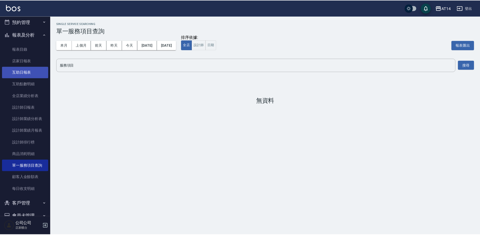
scroll to position [38, 0]
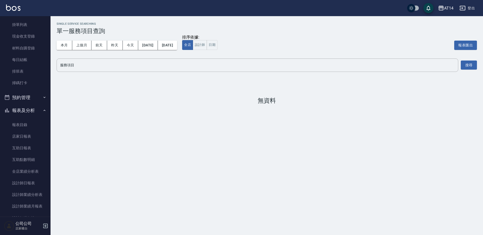
click at [27, 99] on button "預約管理" at bounding box center [25, 97] width 46 height 13
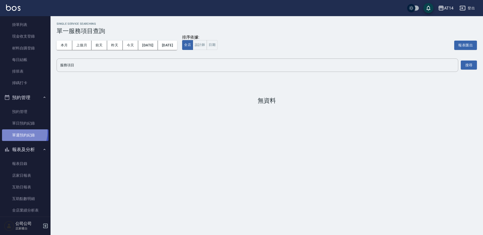
click at [16, 133] on link "單週預約紀錄" at bounding box center [25, 136] width 46 height 12
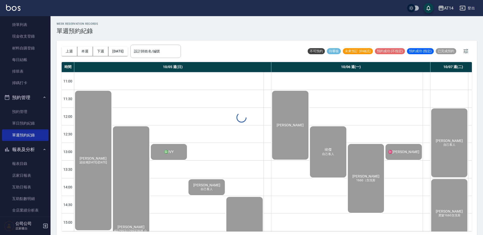
click at [153, 49] on div "設計師姓名/編號 設計師姓名/編號" at bounding box center [155, 51] width 51 height 13
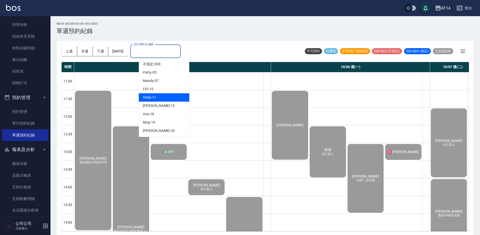
click at [162, 104] on div "Dora -15" at bounding box center [164, 106] width 51 height 8
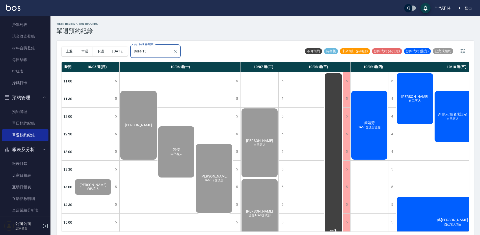
click at [171, 55] on input "Dora-15" at bounding box center [152, 51] width 38 height 9
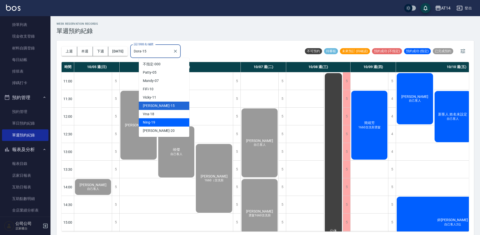
click at [168, 122] on div "Ning -19" at bounding box center [164, 122] width 51 height 8
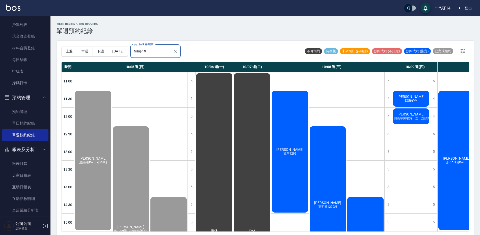
scroll to position [101, 0]
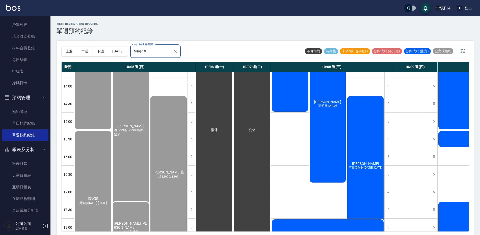
click at [171, 48] on input "Ning-19" at bounding box center [152, 51] width 38 height 9
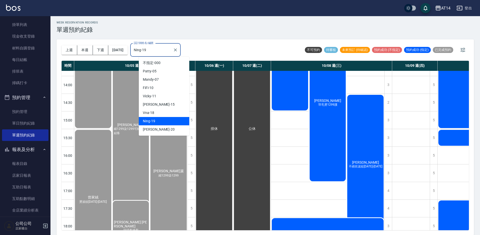
scroll to position [2, 0]
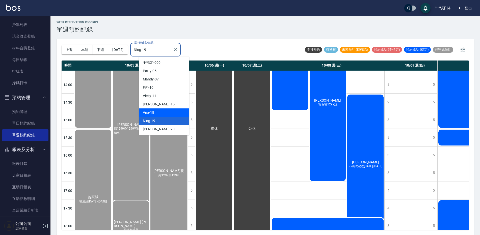
click at [164, 112] on div "Vna -18" at bounding box center [164, 113] width 51 height 8
type input "Vna-18"
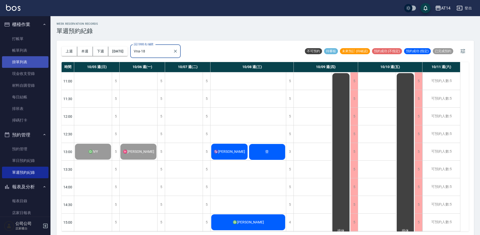
scroll to position [0, 0]
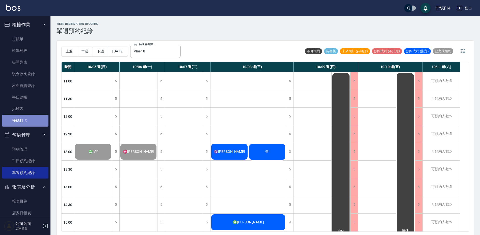
click at [26, 123] on link "掃碼打卡" at bounding box center [25, 121] width 46 height 12
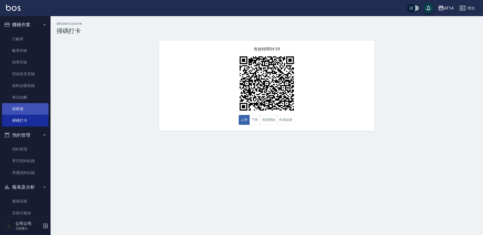
click at [27, 107] on link "排班表" at bounding box center [25, 109] width 46 height 12
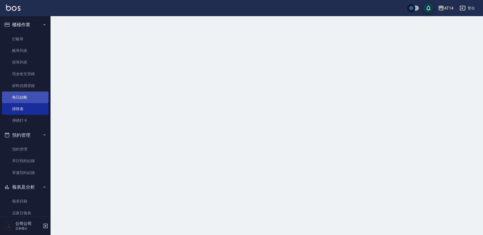
click at [31, 101] on link "每日結帳" at bounding box center [25, 98] width 46 height 12
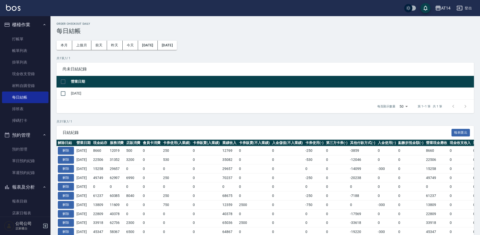
click at [62, 83] on input "checkbox" at bounding box center [63, 82] width 11 height 11
checkbox input "true"
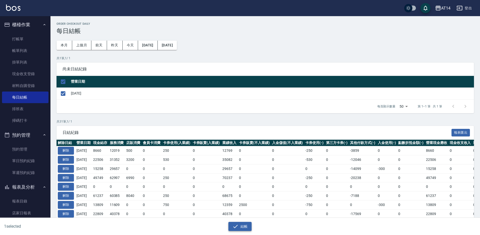
click at [239, 223] on button "結帳" at bounding box center [240, 226] width 23 height 9
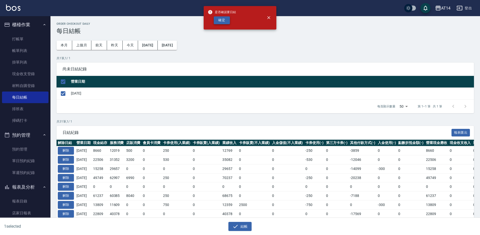
click at [223, 20] on button "確定" at bounding box center [222, 20] width 16 height 8
checkbox input "false"
